Goal: Task Accomplishment & Management: Complete application form

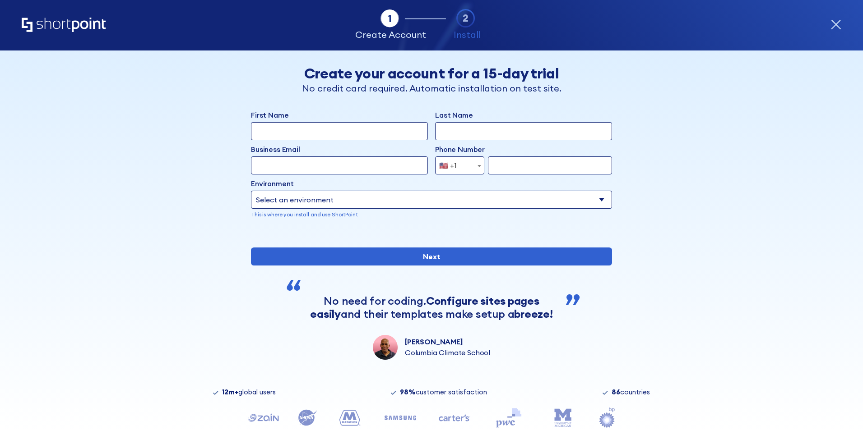
click at [268, 134] on input "First Name" at bounding box center [339, 131] width 177 height 18
type input "Priyanka"
type input "[PERSON_NAME]"
type input "[EMAIL_ADDRESS][DOMAIN_NAME]"
select select "+91"
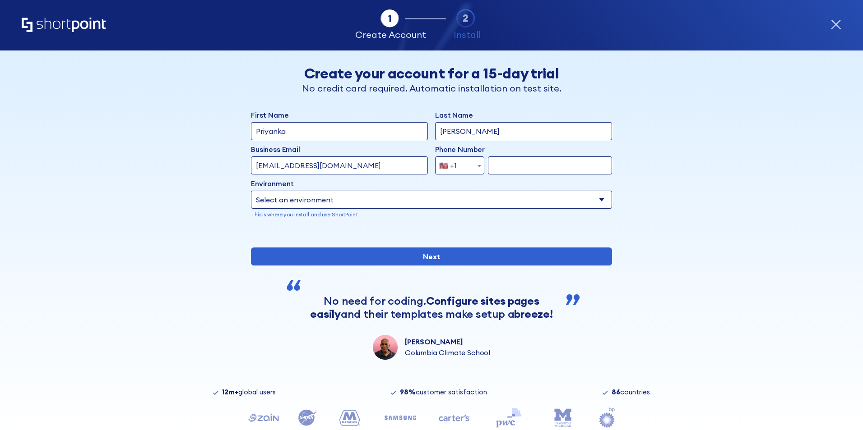
type input "8147015509"
click at [324, 199] on select "Select an environment Microsoft 365 SharePoint Online SharePoint 2019 (On-Premi…" at bounding box center [431, 200] width 361 height 18
select select "Microsoft 365"
click at [251, 191] on select "Select an environment Microsoft 365 SharePoint Online SharePoint 2019 (On-Premi…" at bounding box center [431, 200] width 361 height 18
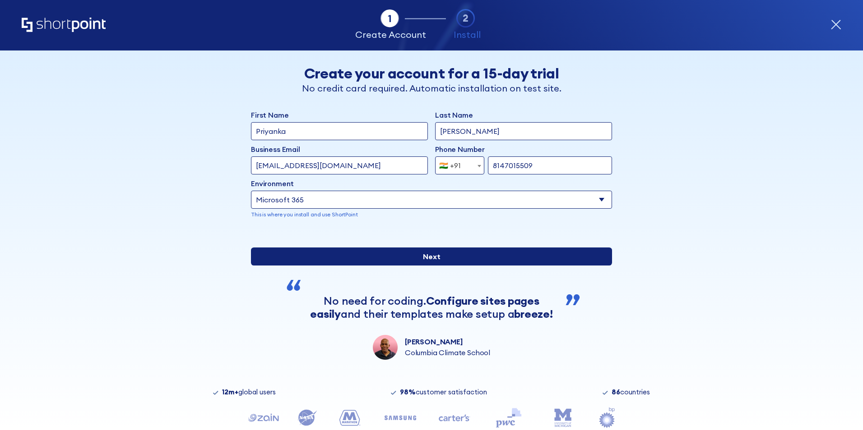
click at [409, 266] on input "Next" at bounding box center [431, 257] width 361 height 18
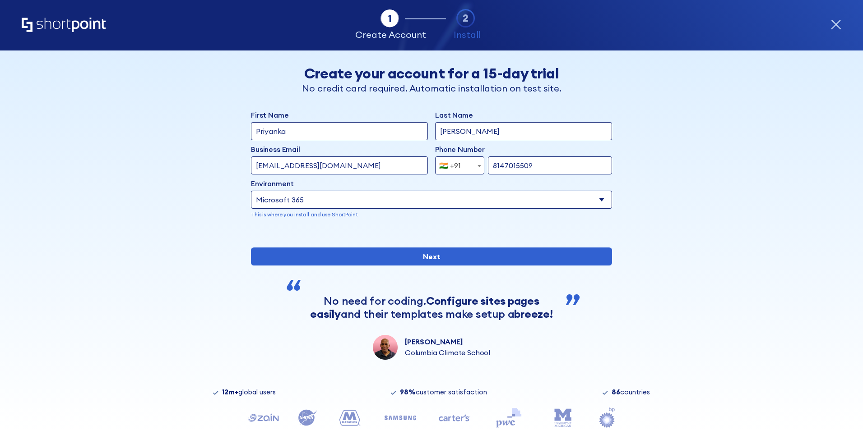
drag, startPoint x: 362, startPoint y: 163, endPoint x: 171, endPoint y: 151, distance: 191.3
click at [171, 151] on div "Back Back Create your account for a 15-day trial No credit card required. Autom…" at bounding box center [431, 205] width 552 height 309
type input "[EMAIL_ADDRESS][PERSON_NAME][DOMAIN_NAME]"
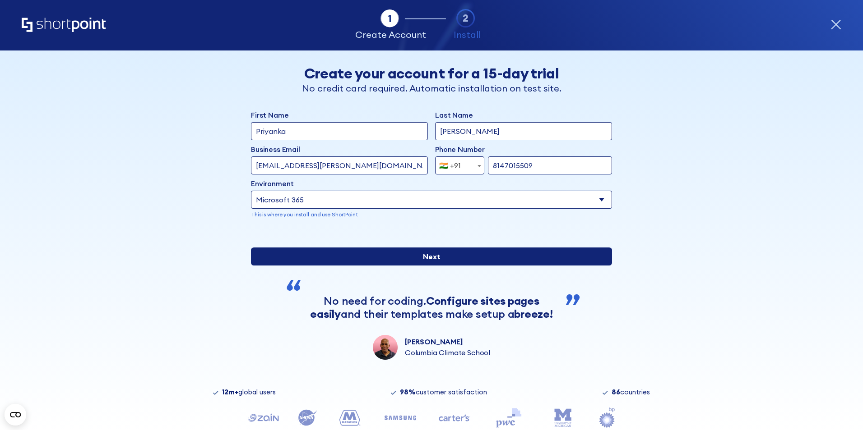
click at [441, 266] on input "Next" at bounding box center [431, 257] width 361 height 18
